Goal: Information Seeking & Learning: Learn about a topic

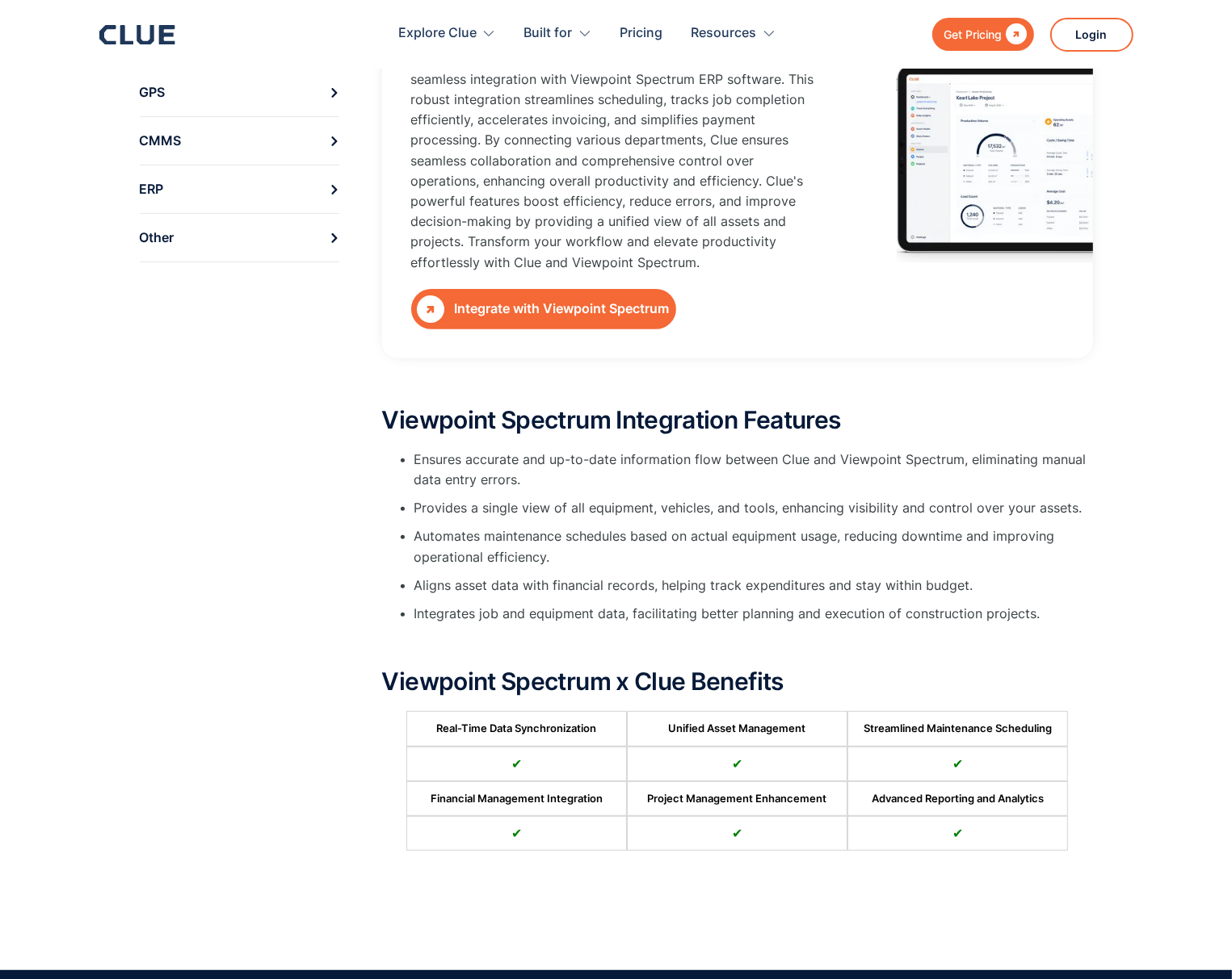
scroll to position [161, 0]
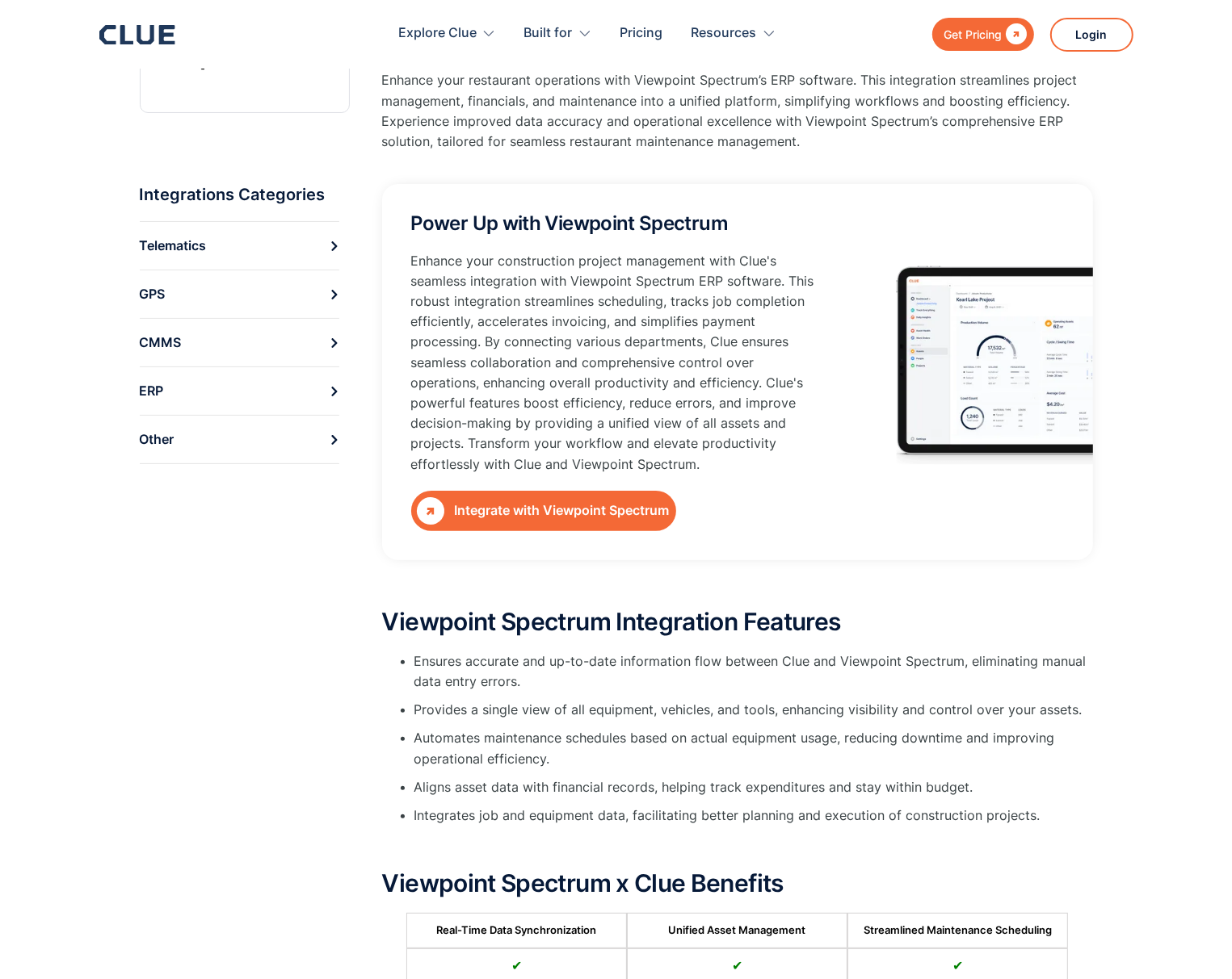
click at [611, 507] on div "Integrate with Viewpoint Spectrum" at bounding box center [562, 510] width 215 height 20
click at [1010, 353] on div "Power Up with Viewpoint Spectrum Enhance your construction project management w…" at bounding box center [737, 372] width 711 height 376
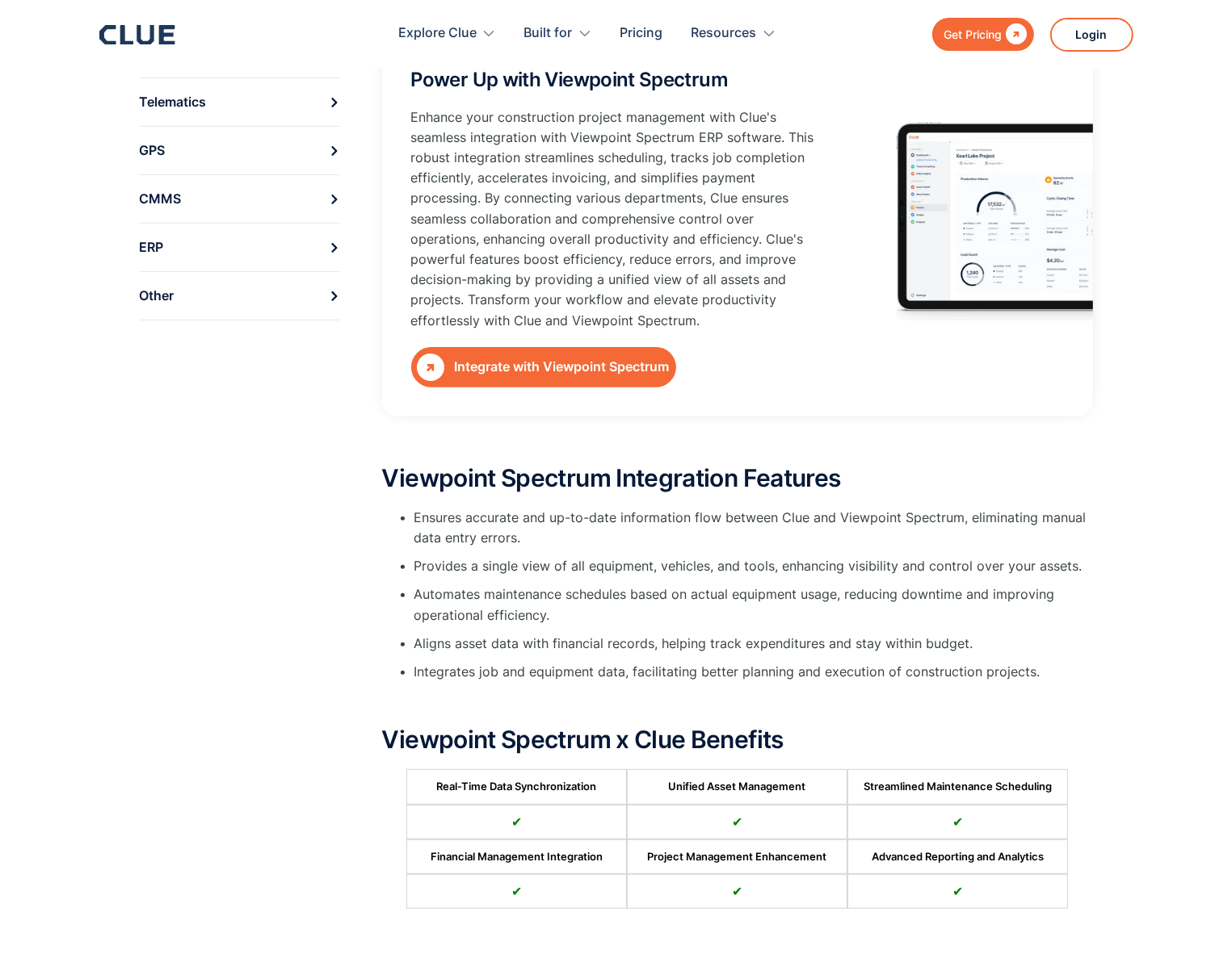
scroll to position [323, 0]
